Goal: Task Accomplishment & Management: Manage account settings

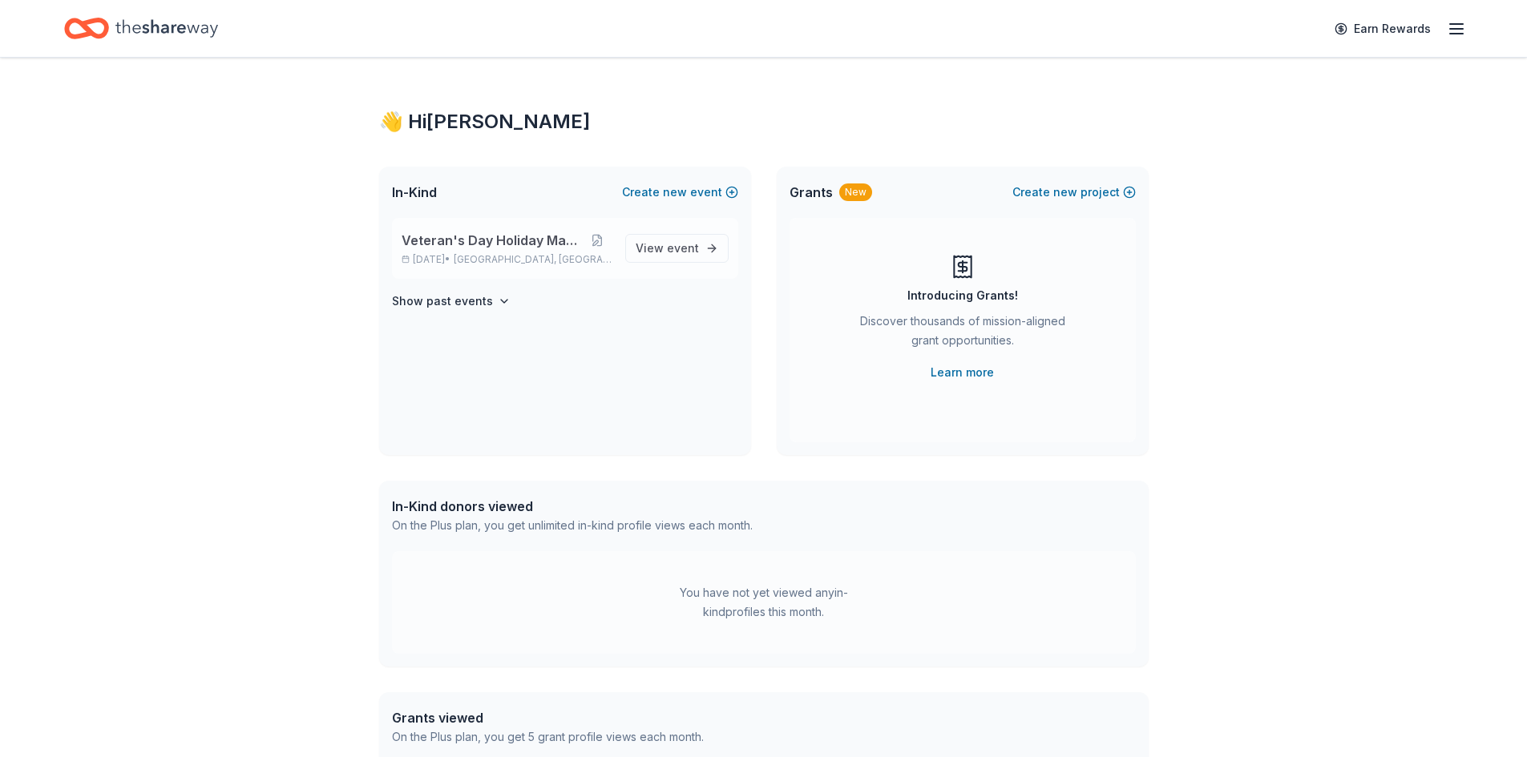
click at [542, 246] on span "Veteran's Day Holiday Market" at bounding box center [491, 240] width 180 height 19
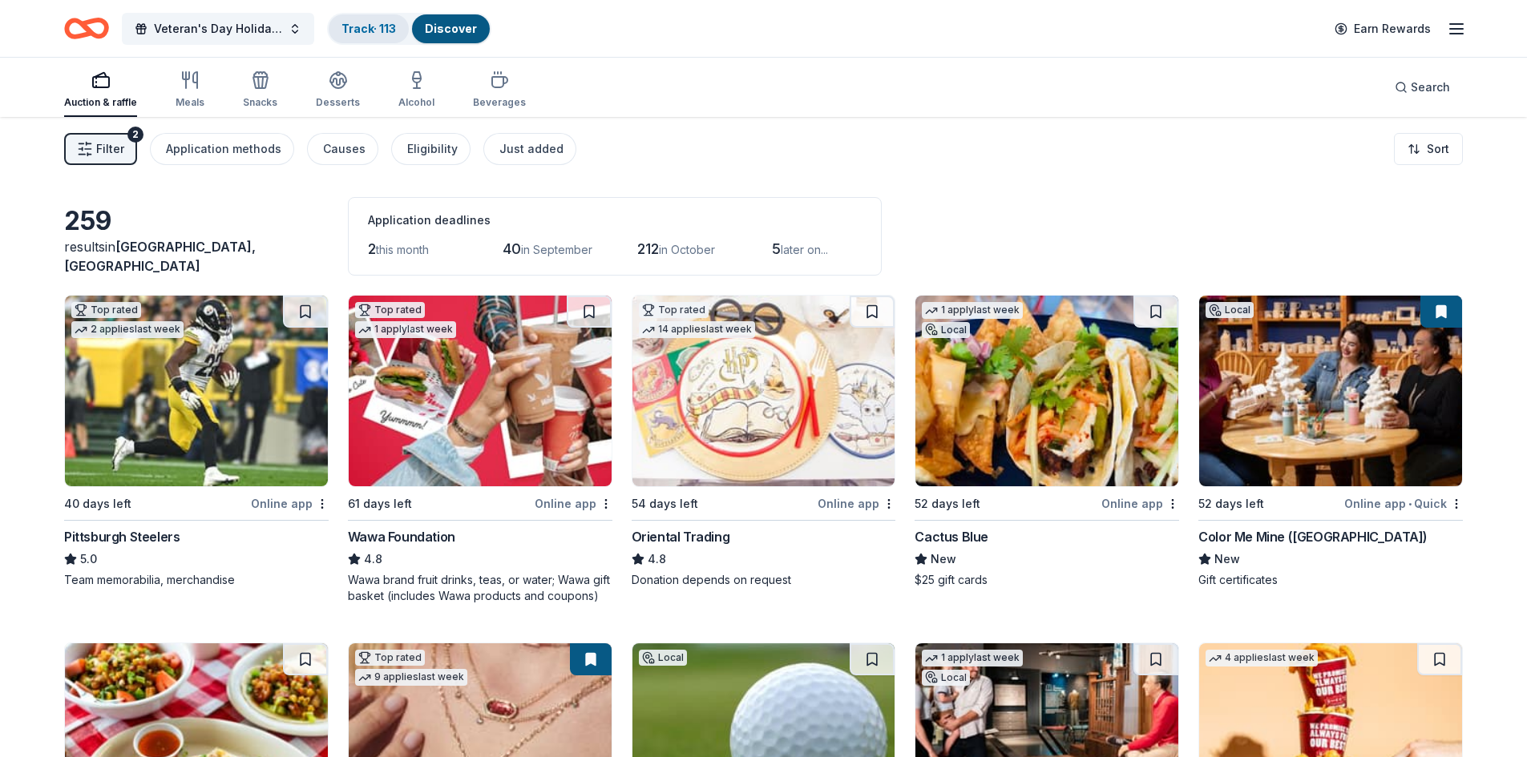
click at [374, 28] on link "Track · 113" at bounding box center [368, 29] width 54 height 14
click at [381, 25] on link "Track · 113" at bounding box center [368, 29] width 54 height 14
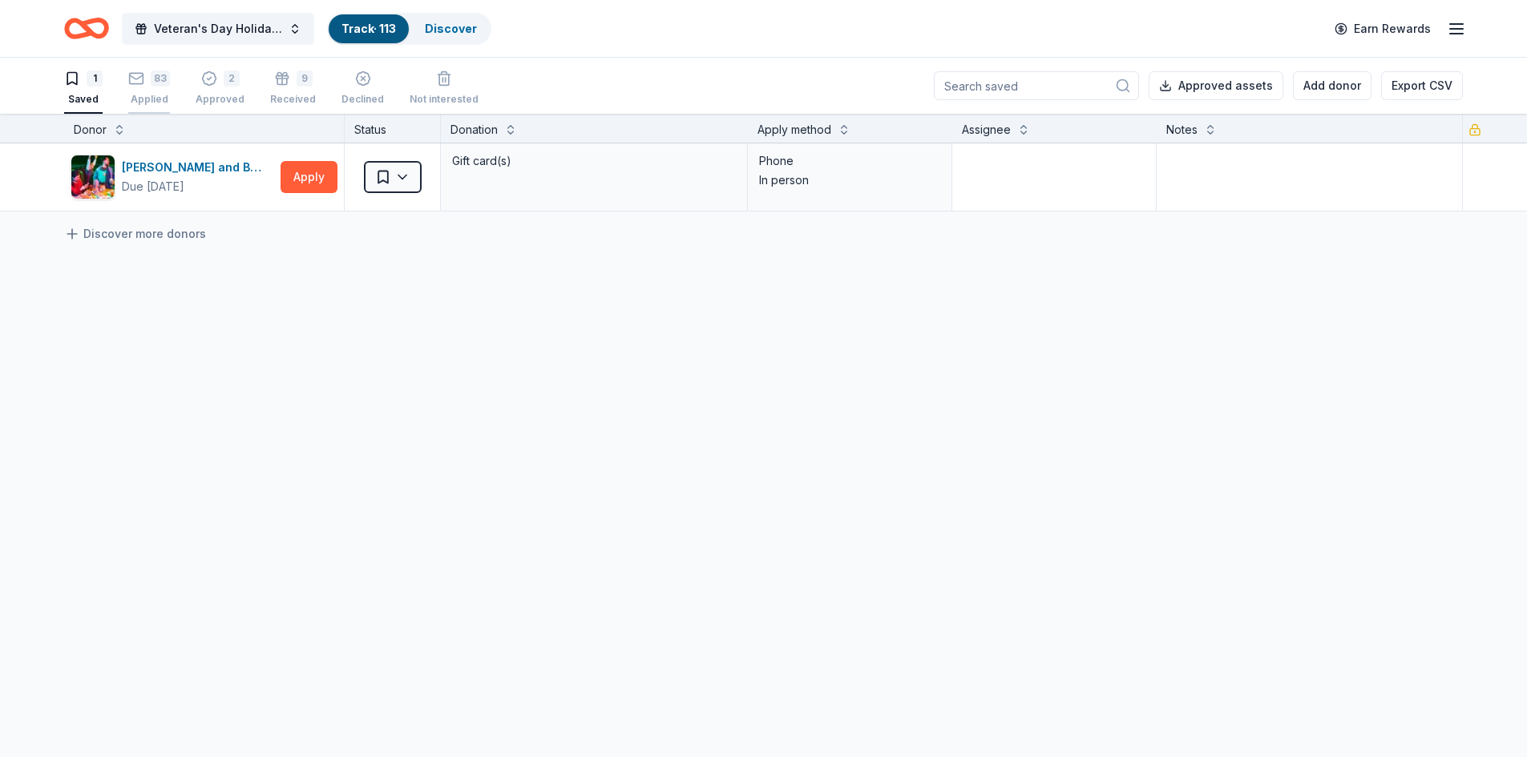
click at [159, 95] on div "Applied" at bounding box center [149, 99] width 42 height 13
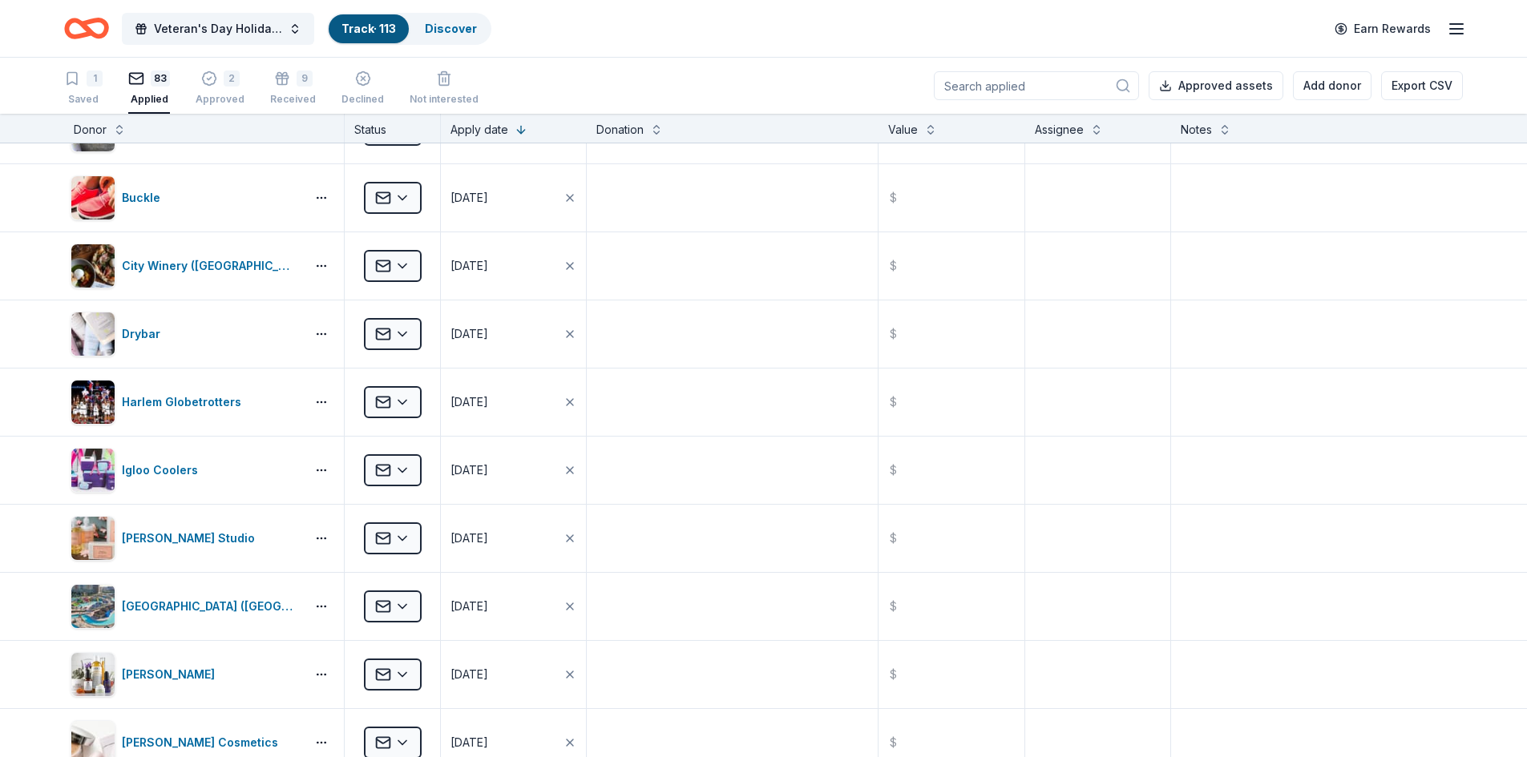
scroll to position [3045, 0]
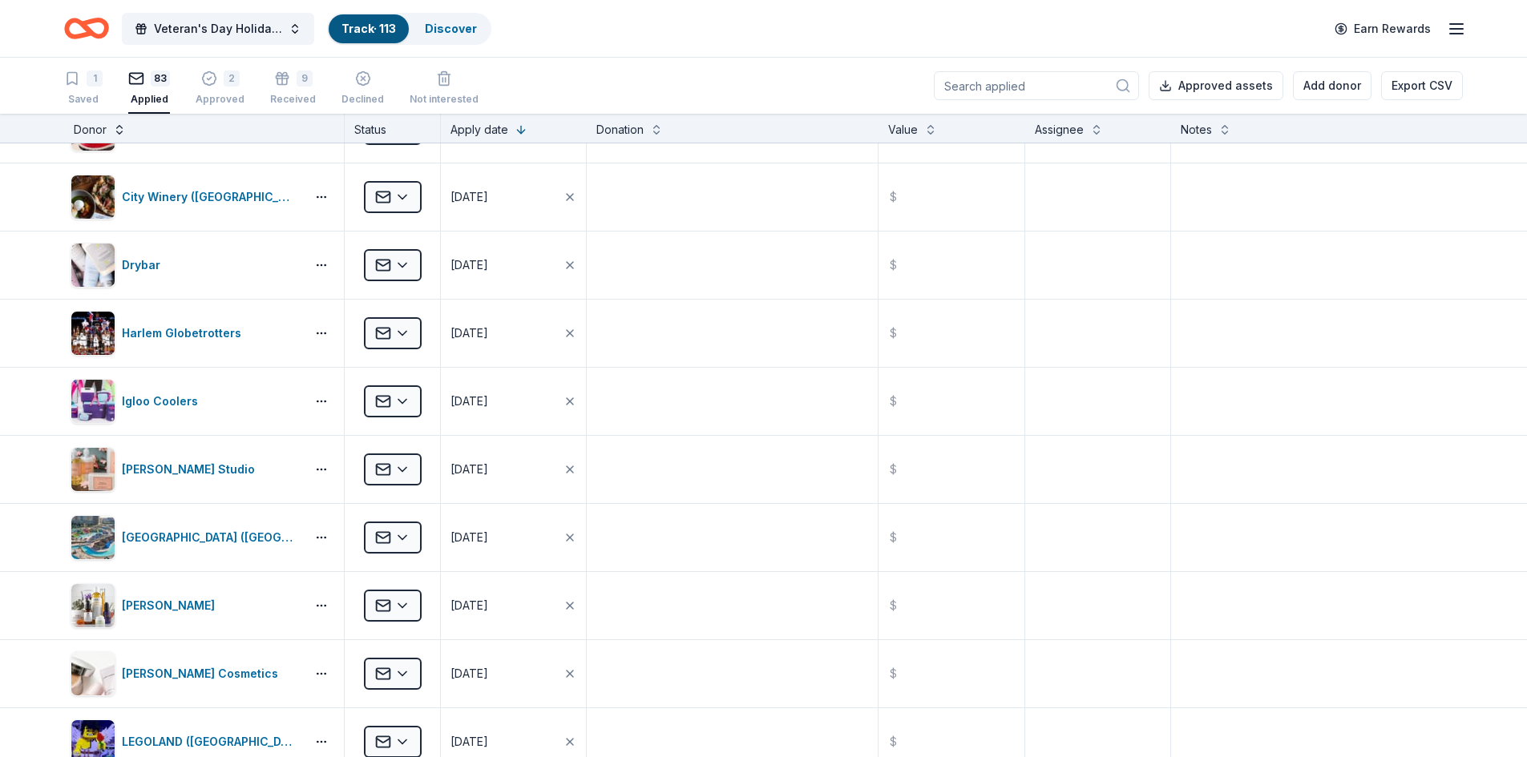
click at [116, 128] on button at bounding box center [119, 128] width 13 height 16
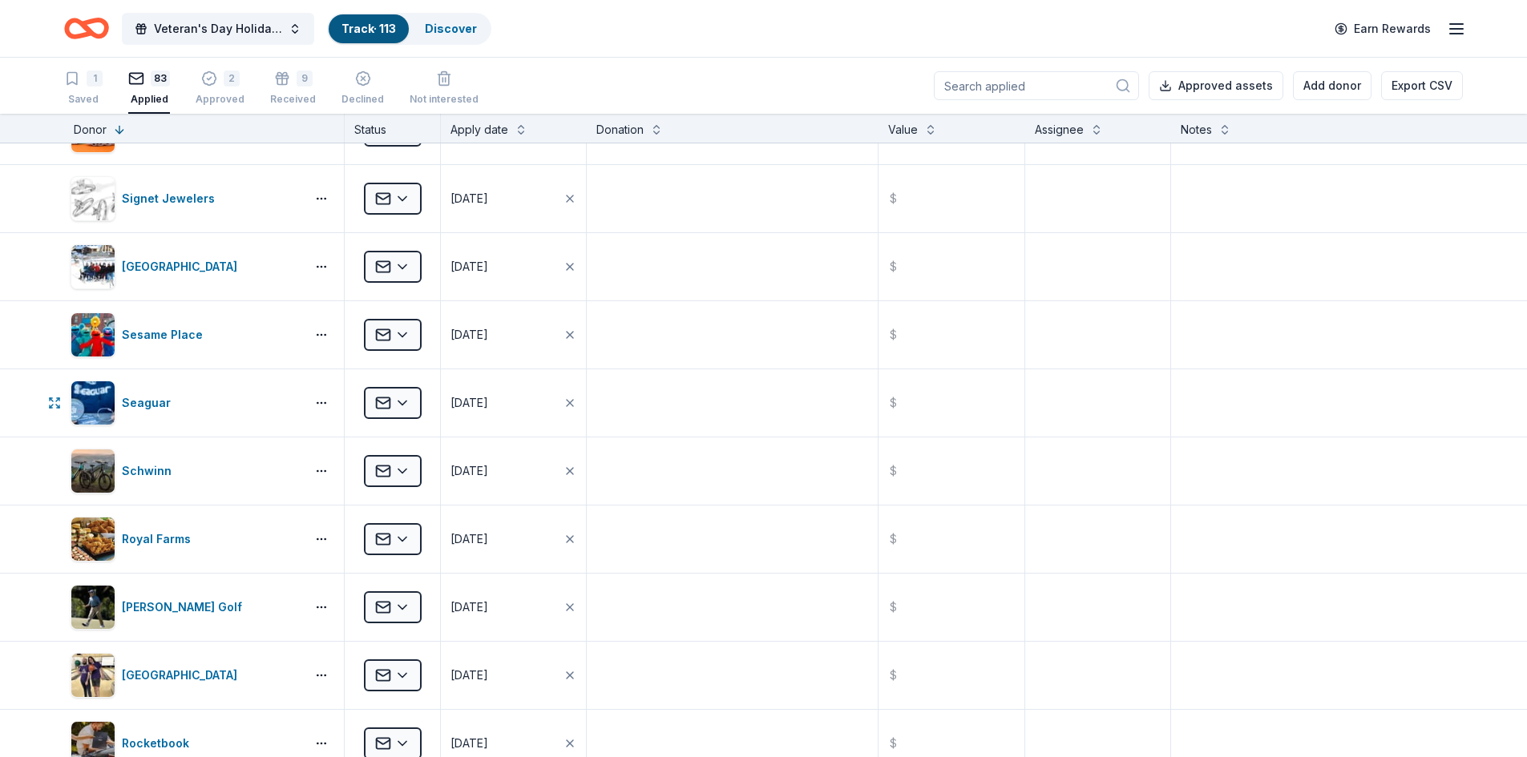
scroll to position [1122, 0]
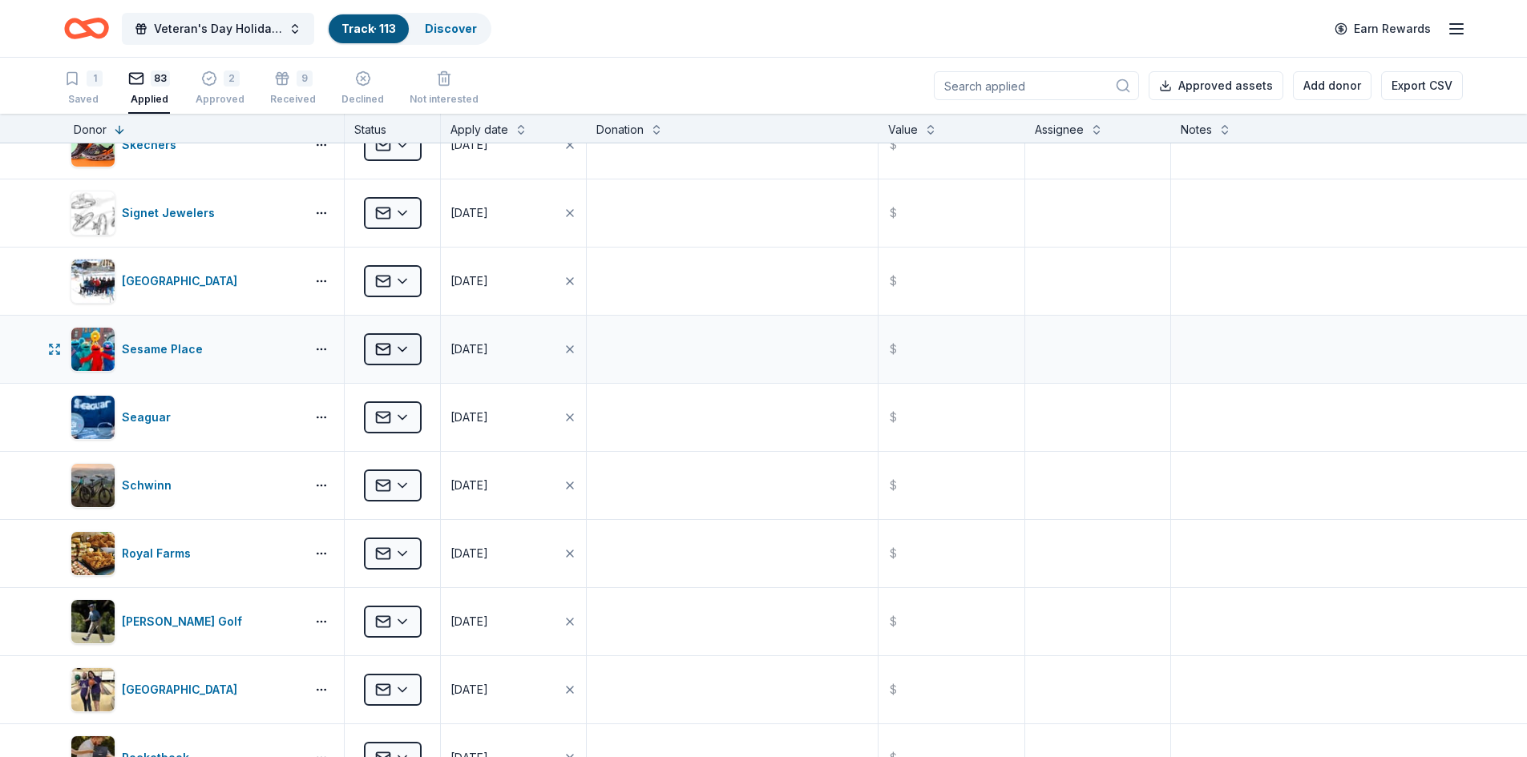
click at [400, 348] on html "Veteran's Day Holiday Market Track · 113 Discover Earn Rewards 1 Saved 83 Appli…" at bounding box center [763, 378] width 1527 height 757
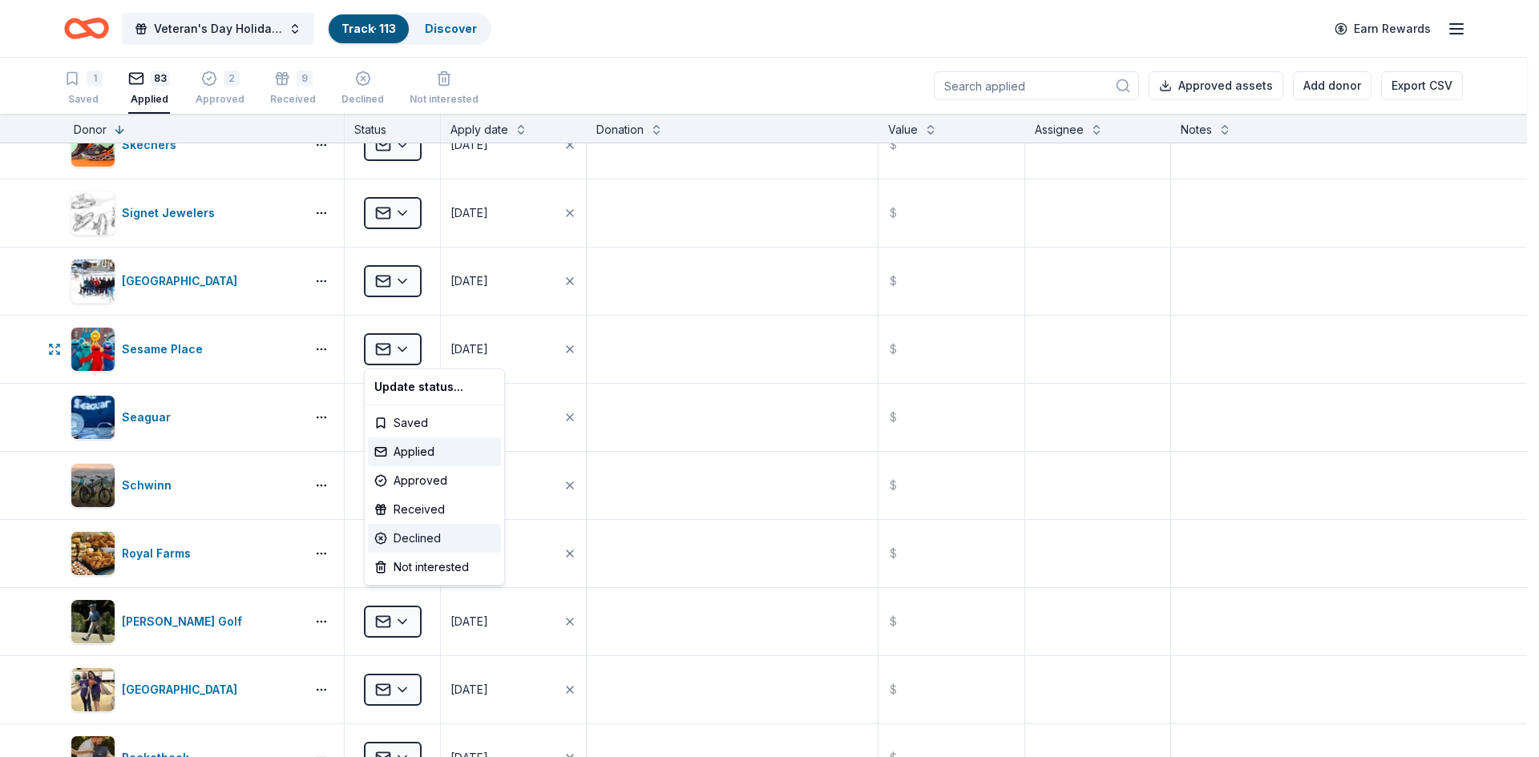
click at [446, 535] on div "Declined" at bounding box center [434, 538] width 133 height 29
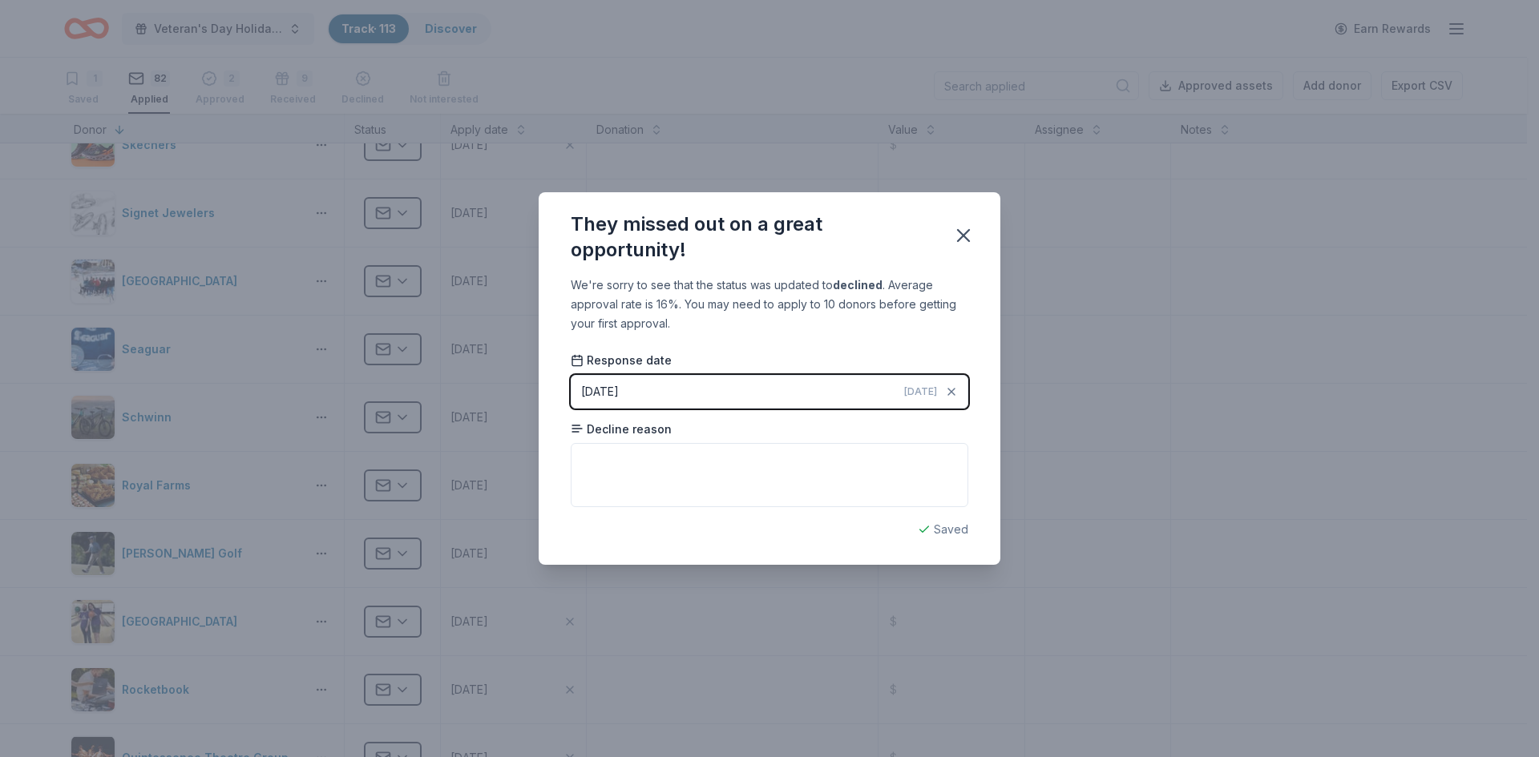
click at [668, 385] on button "[DATE] [DATE]" at bounding box center [769, 392] width 397 height 34
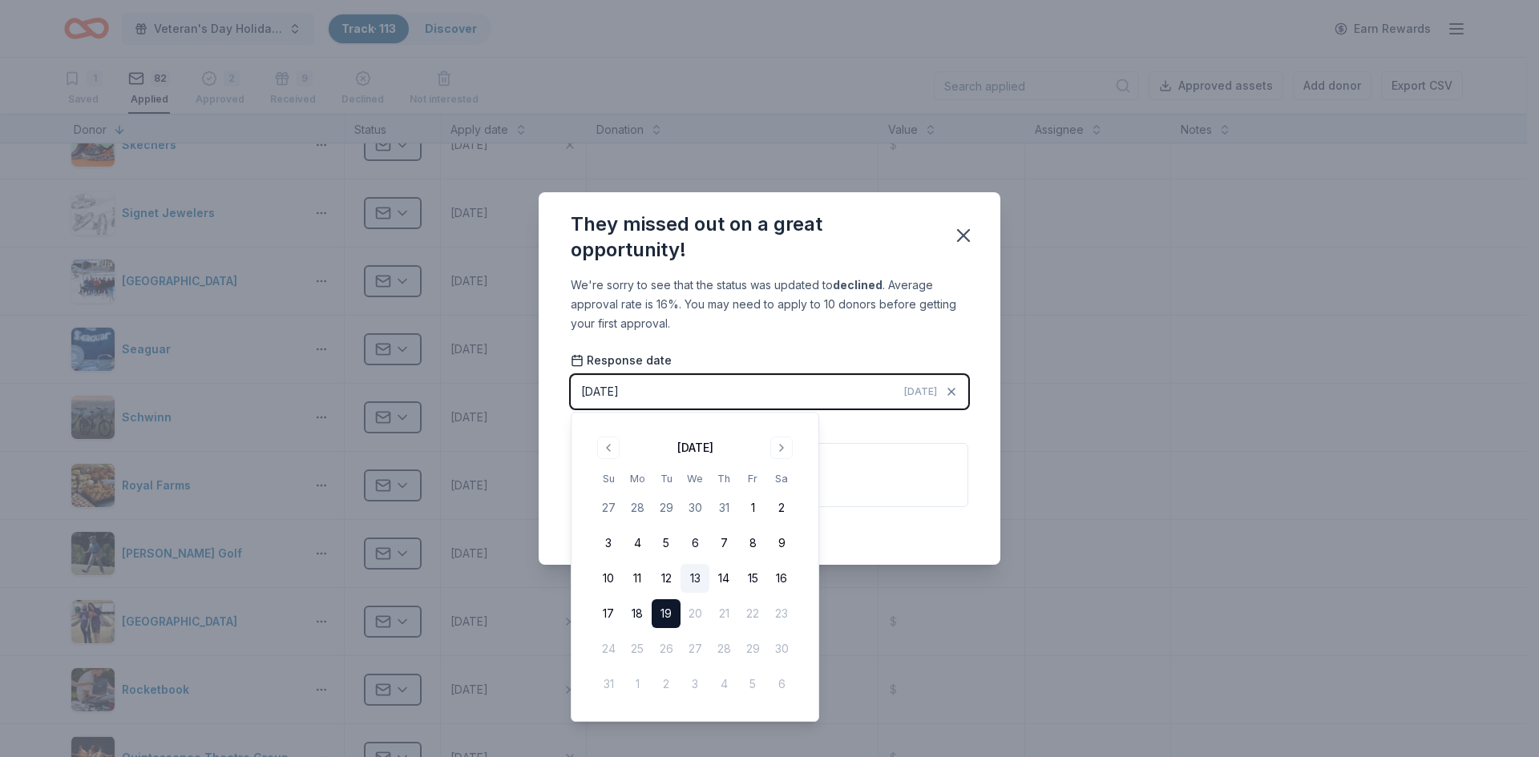
click at [697, 577] on button "13" at bounding box center [694, 578] width 29 height 29
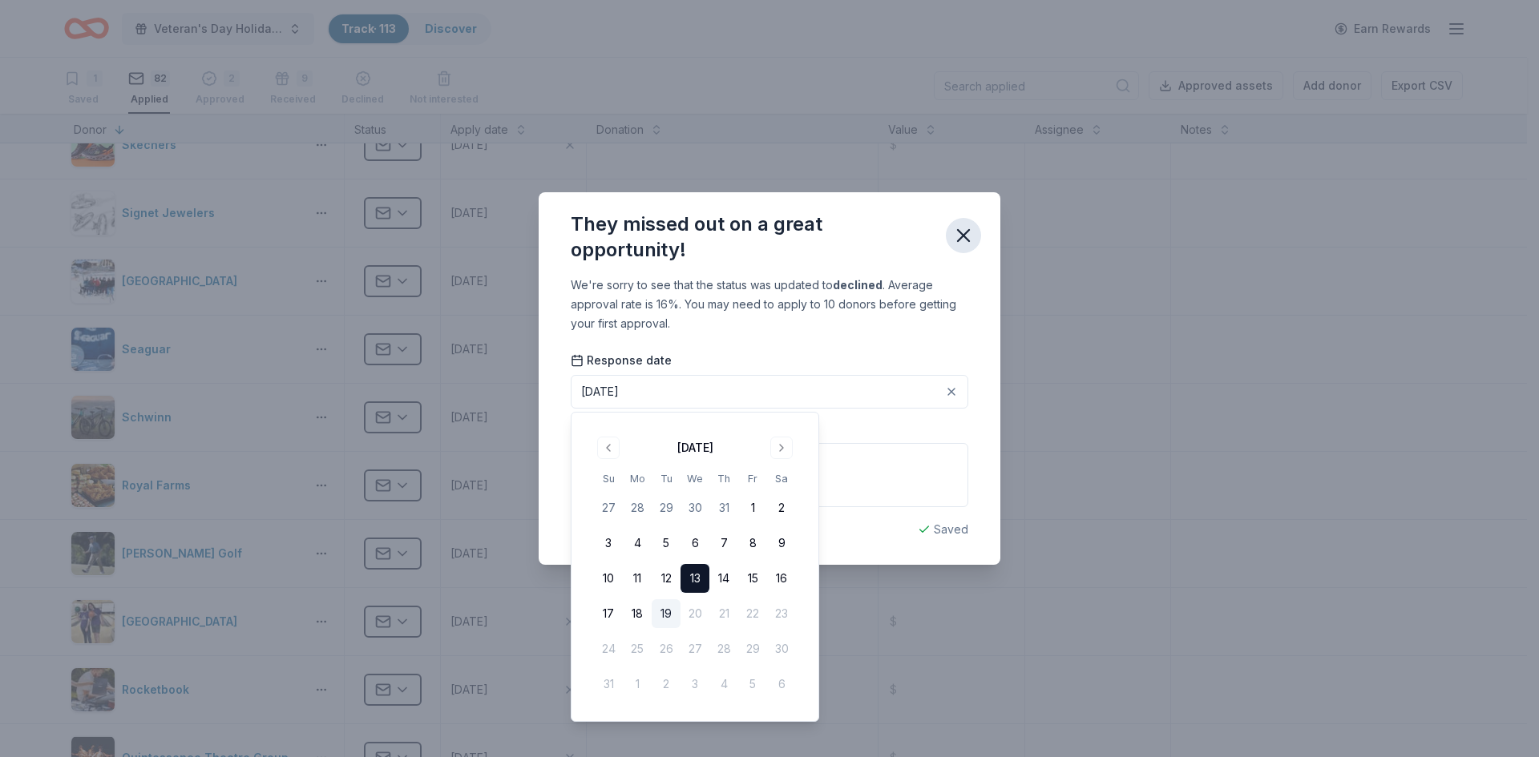
click at [975, 233] on button "button" at bounding box center [963, 235] width 35 height 35
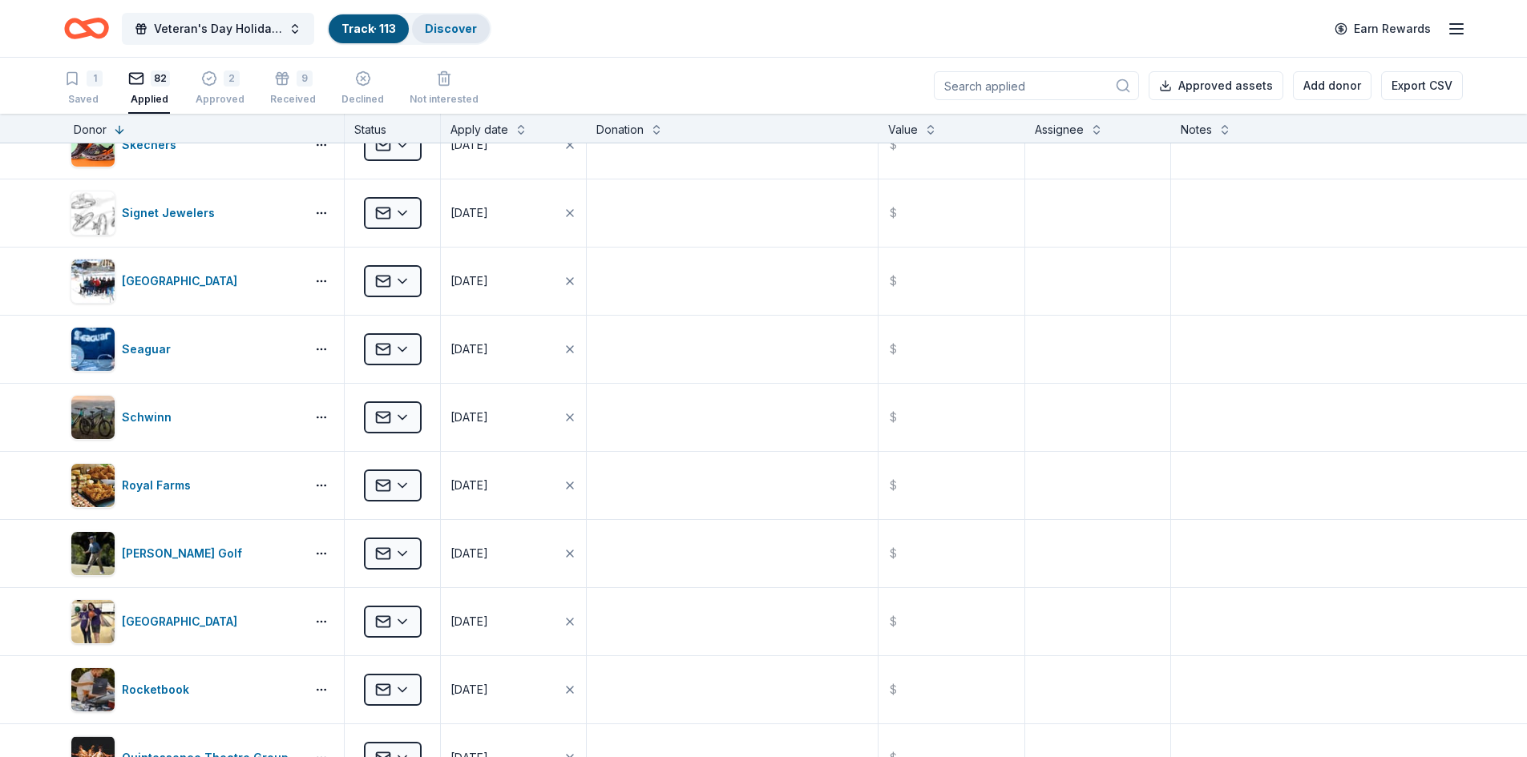
click at [443, 30] on link "Discover" at bounding box center [451, 29] width 52 height 14
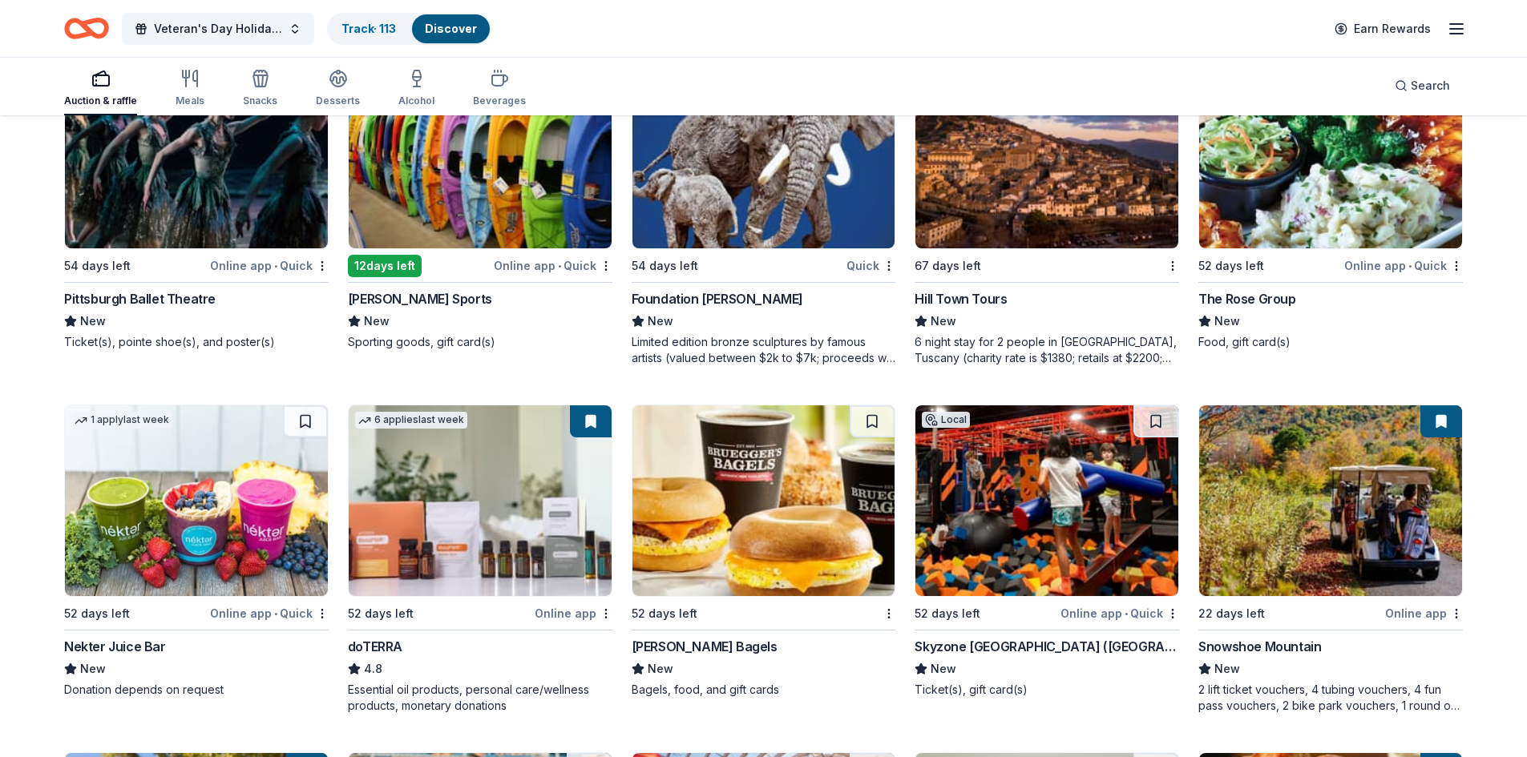
scroll to position [4128, 0]
